Goal: Obtain resource: Download file/media

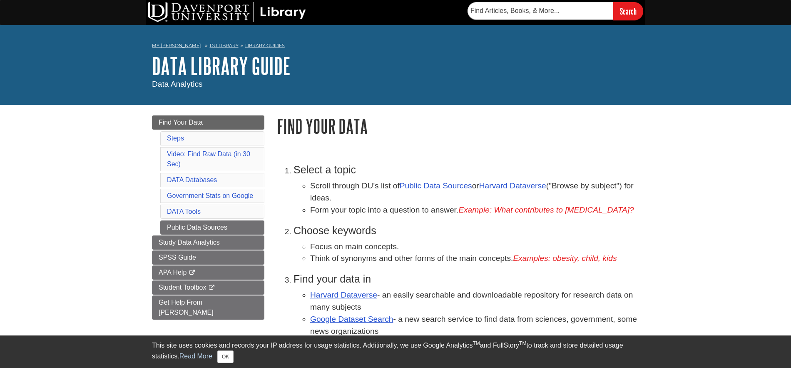
scroll to position [42, 0]
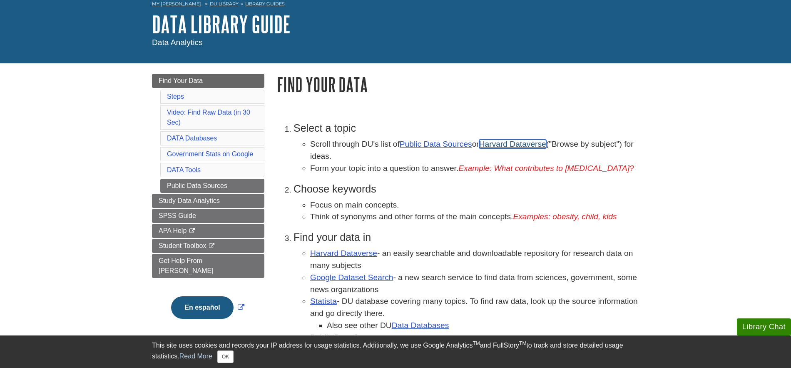
click at [517, 146] on link "Harvard Dataverse" at bounding box center [512, 143] width 67 height 9
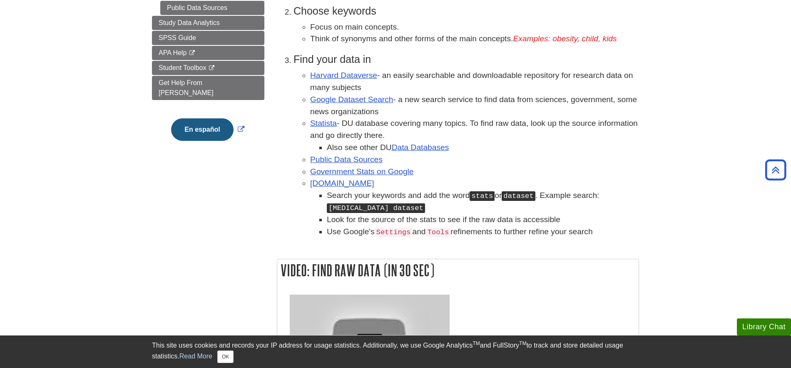
scroll to position [83, 0]
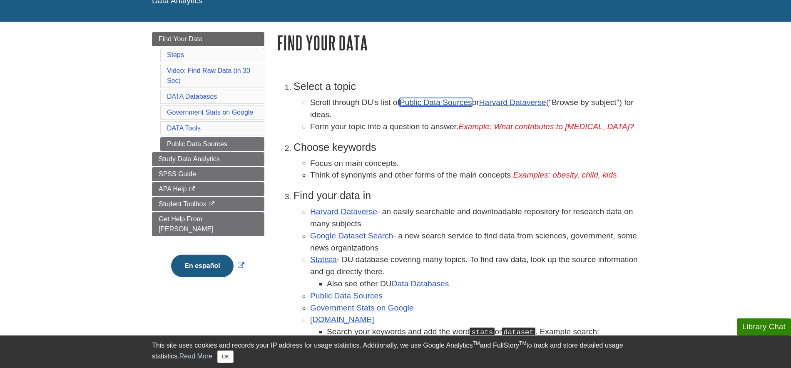
click at [454, 105] on link "Public Data Sources" at bounding box center [436, 102] width 72 height 9
click at [500, 105] on link "Harvard Dataverse" at bounding box center [512, 102] width 67 height 9
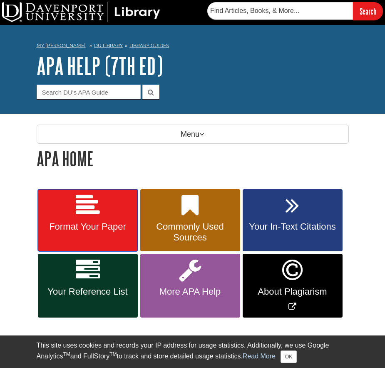
click at [108, 231] on span "Format Your Paper" at bounding box center [87, 226] width 87 height 11
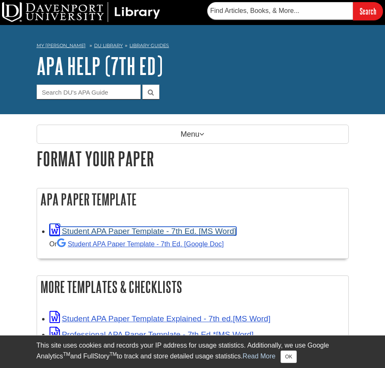
click at [127, 232] on link "Student APA Paper Template - 7th Ed. [MS Word]" at bounding box center [143, 231] width 187 height 9
